Goal: Transaction & Acquisition: Purchase product/service

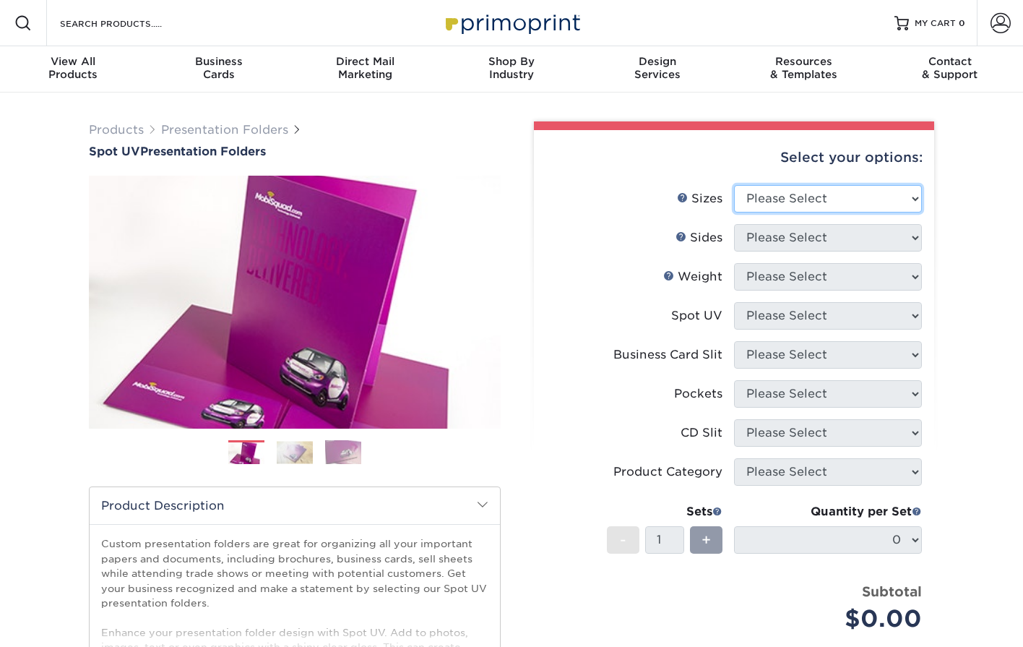
click at [753, 186] on select "Please Select 6" x 9" 9" x 12"" at bounding box center [828, 198] width 188 height 27
select select "9.00x12.00"
click at [734, 185] on select "Please Select 6" x 9" 9" x 12"" at bounding box center [828, 198] width 188 height 27
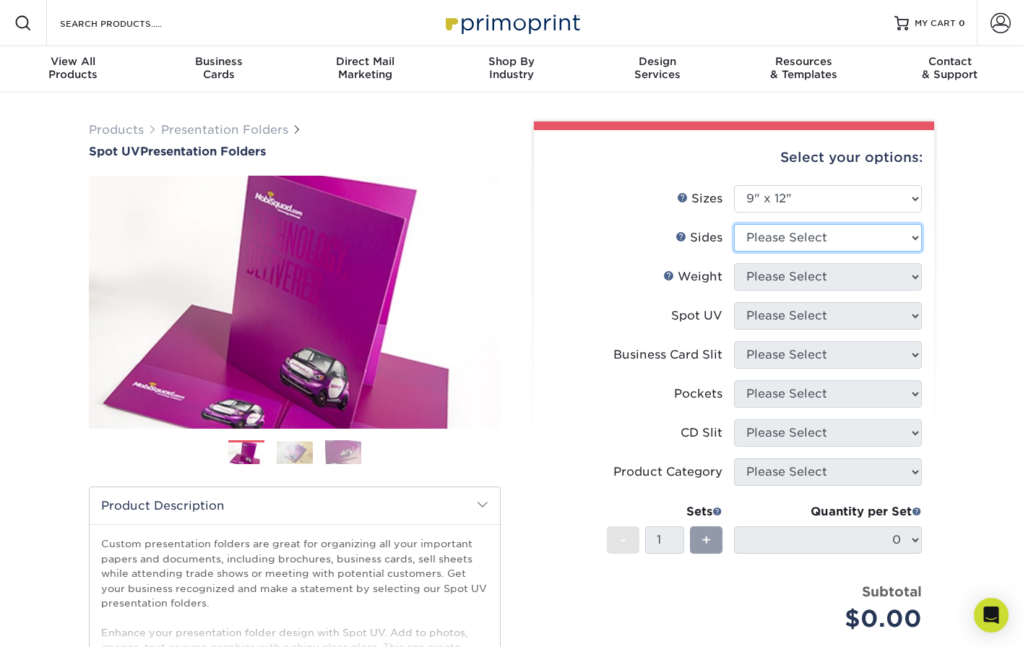
click at [797, 241] on select "Please Select Print Both Sides Print Front Only" at bounding box center [828, 237] width 188 height 27
select select "13abbda7-1d64-4f25-8bb2-c179b224825d"
click at [734, 224] on select "Please Select Print Both Sides Print Front Only" at bounding box center [828, 237] width 188 height 27
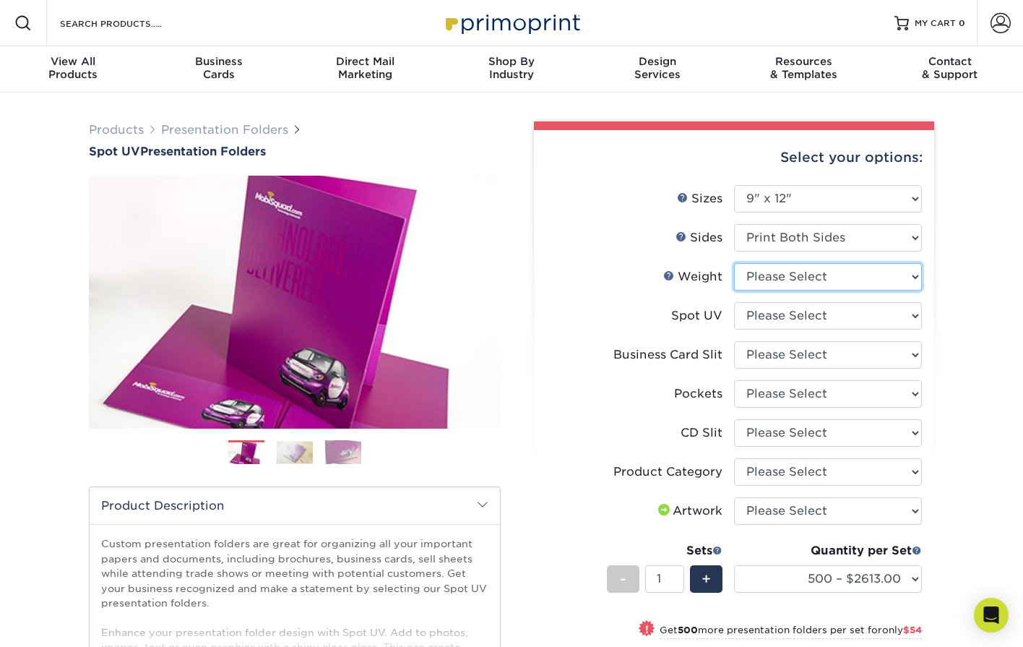
click at [807, 278] on select "Please Select 16PT" at bounding box center [828, 276] width 188 height 27
select select "16PT"
click at [734, 263] on select "Please Select 16PT" at bounding box center [828, 276] width 188 height 27
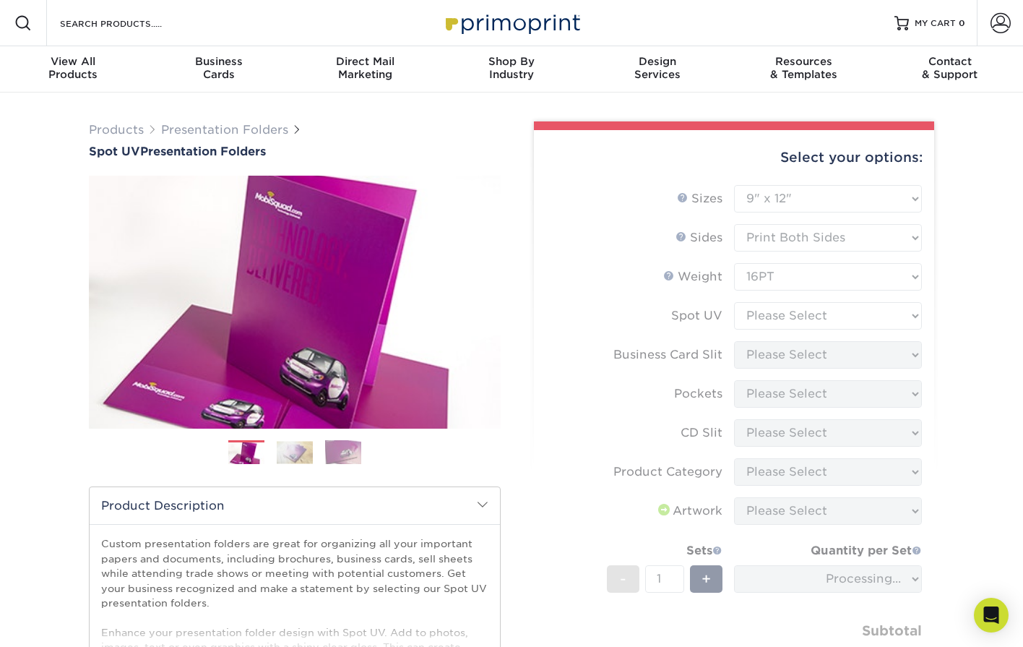
click at [783, 312] on form "Sizes Help Sizes Please Select 6" x 9" 9" x 12" Sides Weight Help" at bounding box center [734, 445] width 377 height 520
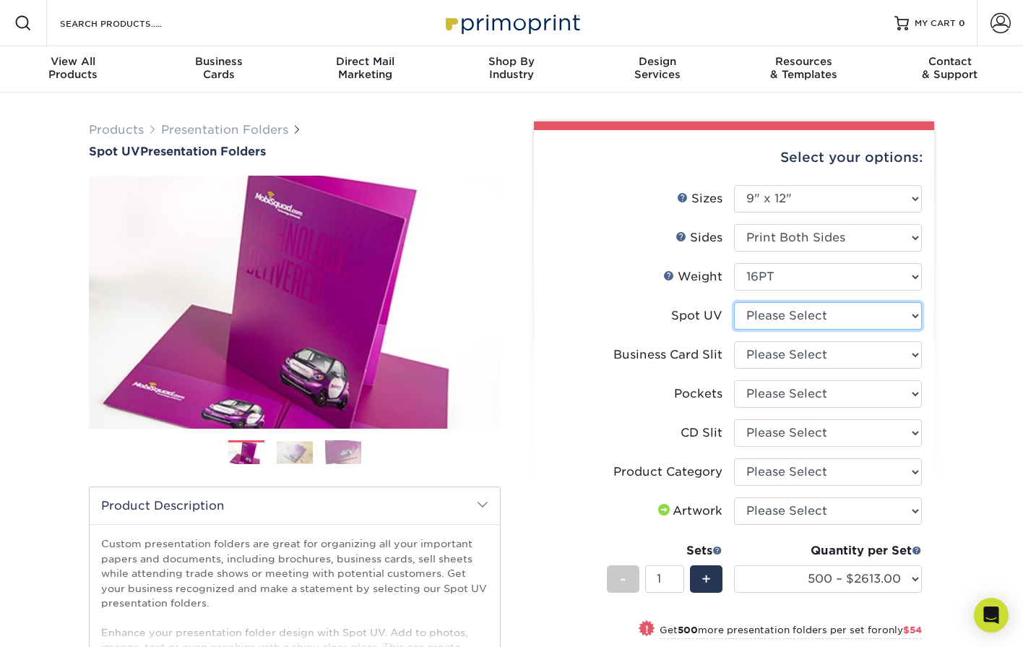
click at [793, 312] on select "Please Select Front Only" at bounding box center [828, 315] width 188 height 27
select select "1"
click at [734, 302] on select "Please Select Front Only" at bounding box center [828, 315] width 188 height 27
click at [767, 353] on select "Please Select No Business Card Slits On Both Pockets - Horizontal On Both Pocke…" at bounding box center [828, 354] width 188 height 27
select select "72a87a50-32e6-4b0a-b352-83a99595e5b9"
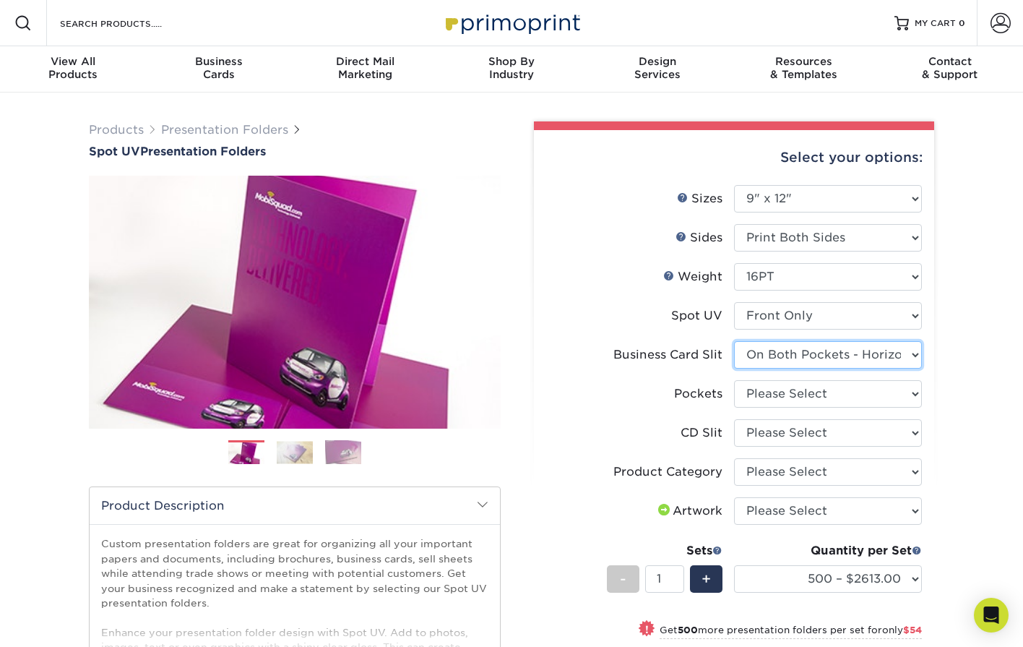
click at [734, 341] on select "Please Select No Business Card Slits On Both Pockets - Horizontal On Both Pocke…" at bounding box center [828, 354] width 188 height 27
click at [794, 395] on select "Please Select 1 Pocket on the Left (Front) Side 1 Pocket on the Right (Back) Si…" at bounding box center [828, 393] width 188 height 27
select select "e8427203-e3c7-4640-a4e8-bae00c228d98"
click at [734, 380] on select "Please Select 1 Pocket on the Left (Front) Side 1 Pocket on the Right (Back) Si…" at bounding box center [828, 393] width 188 height 27
click at [776, 431] on select "Please Select No CD Slit On the Left (Front) Pocket On the Right (Back) Pocket …" at bounding box center [828, 432] width 188 height 27
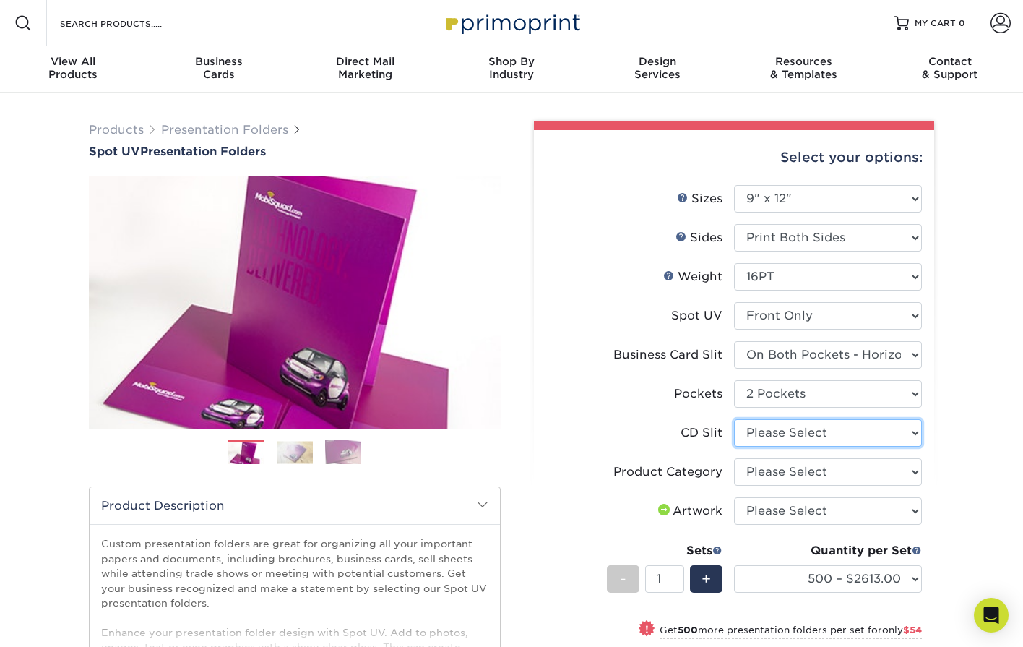
select select "a092264a-7428-4d8e-b024-417dbebc6e25"
click at [734, 419] on select "Please Select No CD Slit On the Left (Front) Pocket On the Right (Back) Pocket …" at bounding box center [828, 432] width 188 height 27
click at [775, 476] on select "Please Select Presentation Folders" at bounding box center [828, 471] width 188 height 27
select select "57f7a581-ec4a-49d7-930d-eb044a1d12ac"
click at [734, 458] on select "Please Select Presentation Folders" at bounding box center [828, 471] width 188 height 27
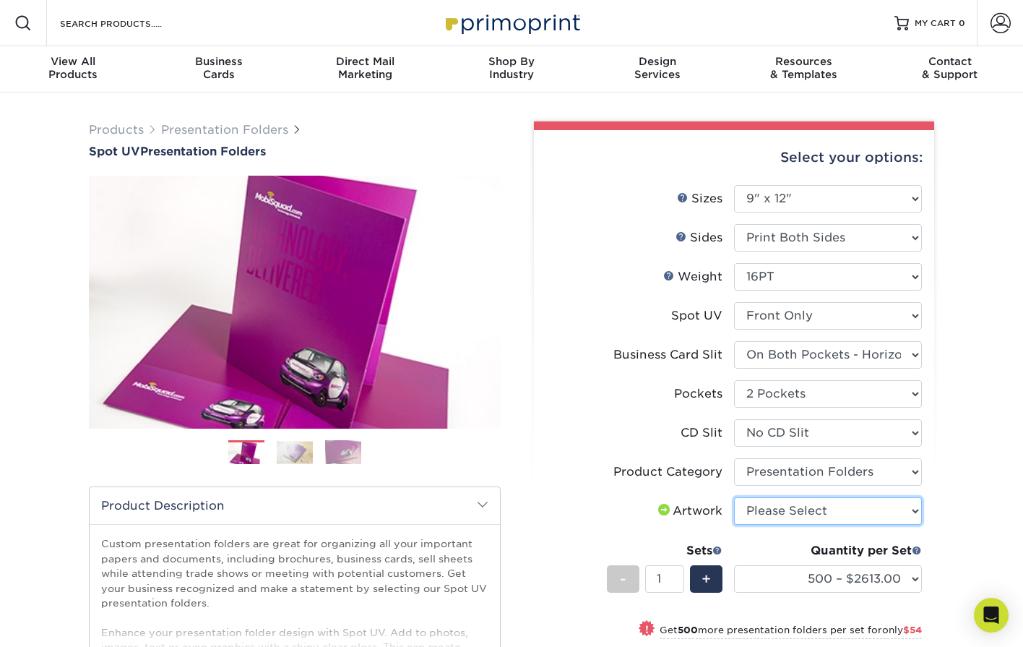
click at [793, 512] on select "Please Select I will upload files I need a design - $75" at bounding box center [828, 510] width 188 height 27
select select "upload"
click at [734, 497] on select "Please Select I will upload files I need a design - $75" at bounding box center [828, 510] width 188 height 27
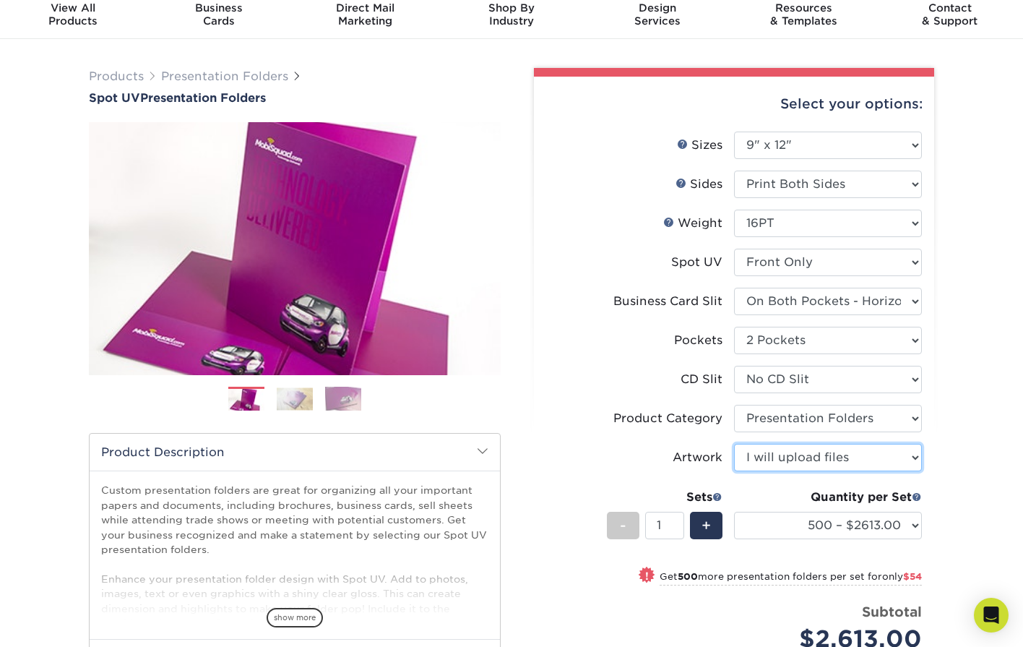
scroll to position [65, 0]
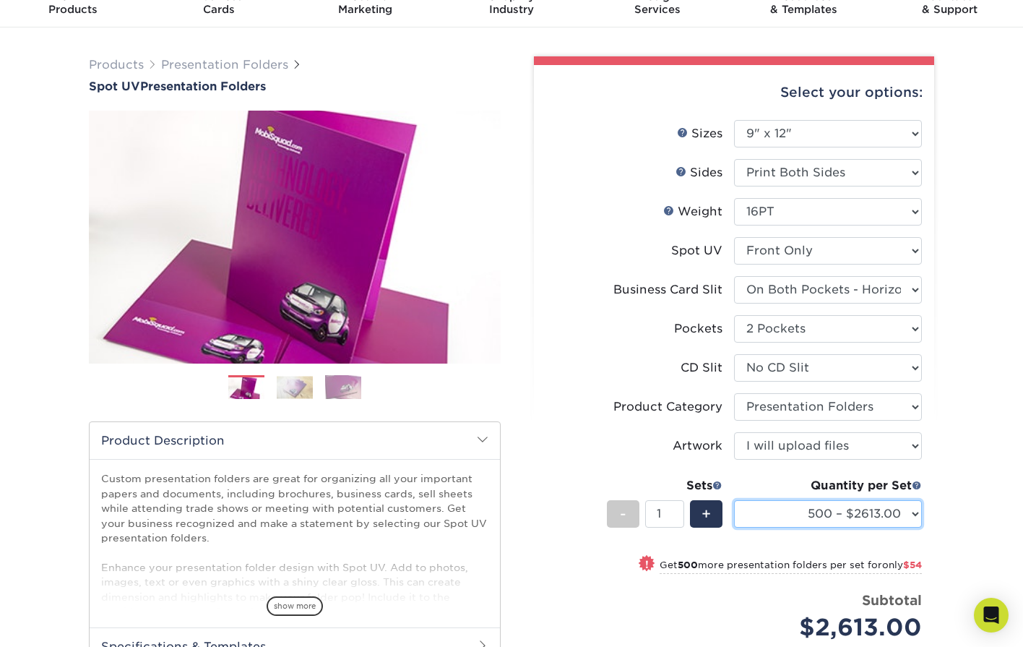
click at [811, 521] on select "500 – $2613.00 1000 – $2667.00 2500 – $3956.00 5000 – $6259.00 10000 – $12465.0…" at bounding box center [828, 513] width 188 height 27
click at [734, 500] on select "500 – $2613.00 1000 – $2667.00 2500 – $3956.00 5000 – $6259.00 10000 – $12465.0…" at bounding box center [828, 513] width 188 height 27
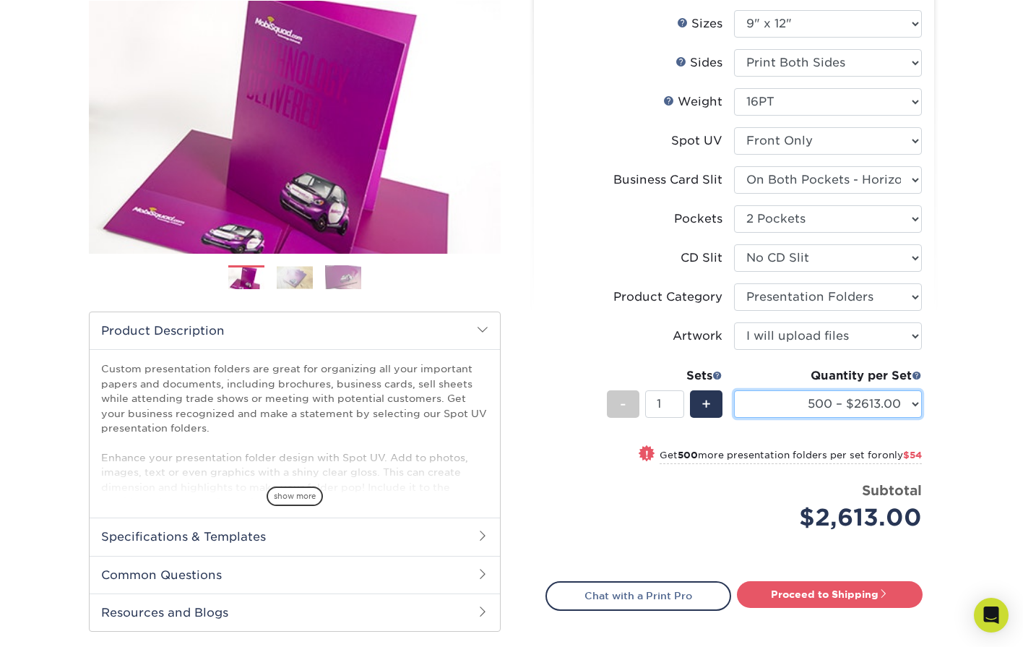
scroll to position [208, 0]
